Goal: Information Seeking & Learning: Learn about a topic

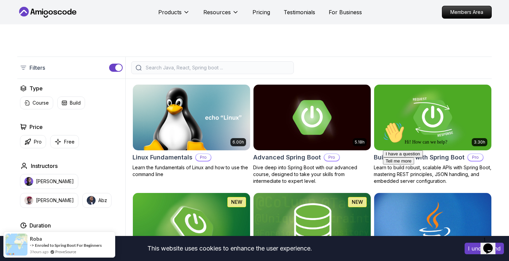
scroll to position [128, 0]
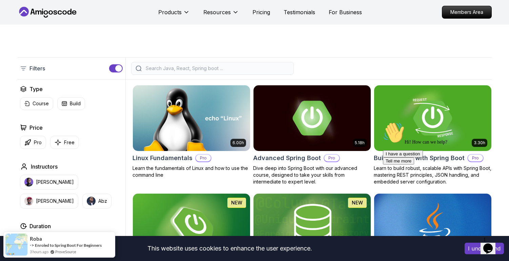
click at [257, 66] on input "search" at bounding box center [216, 68] width 145 height 7
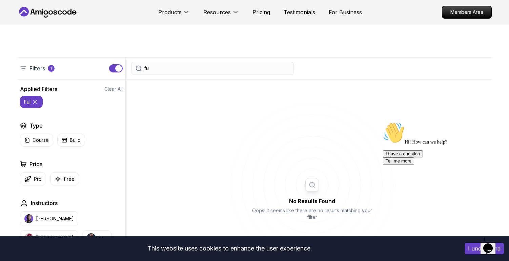
type input "f"
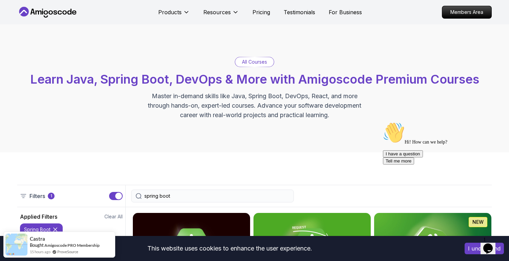
type input "spring boot"
